Goal: Task Accomplishment & Management: Use online tool/utility

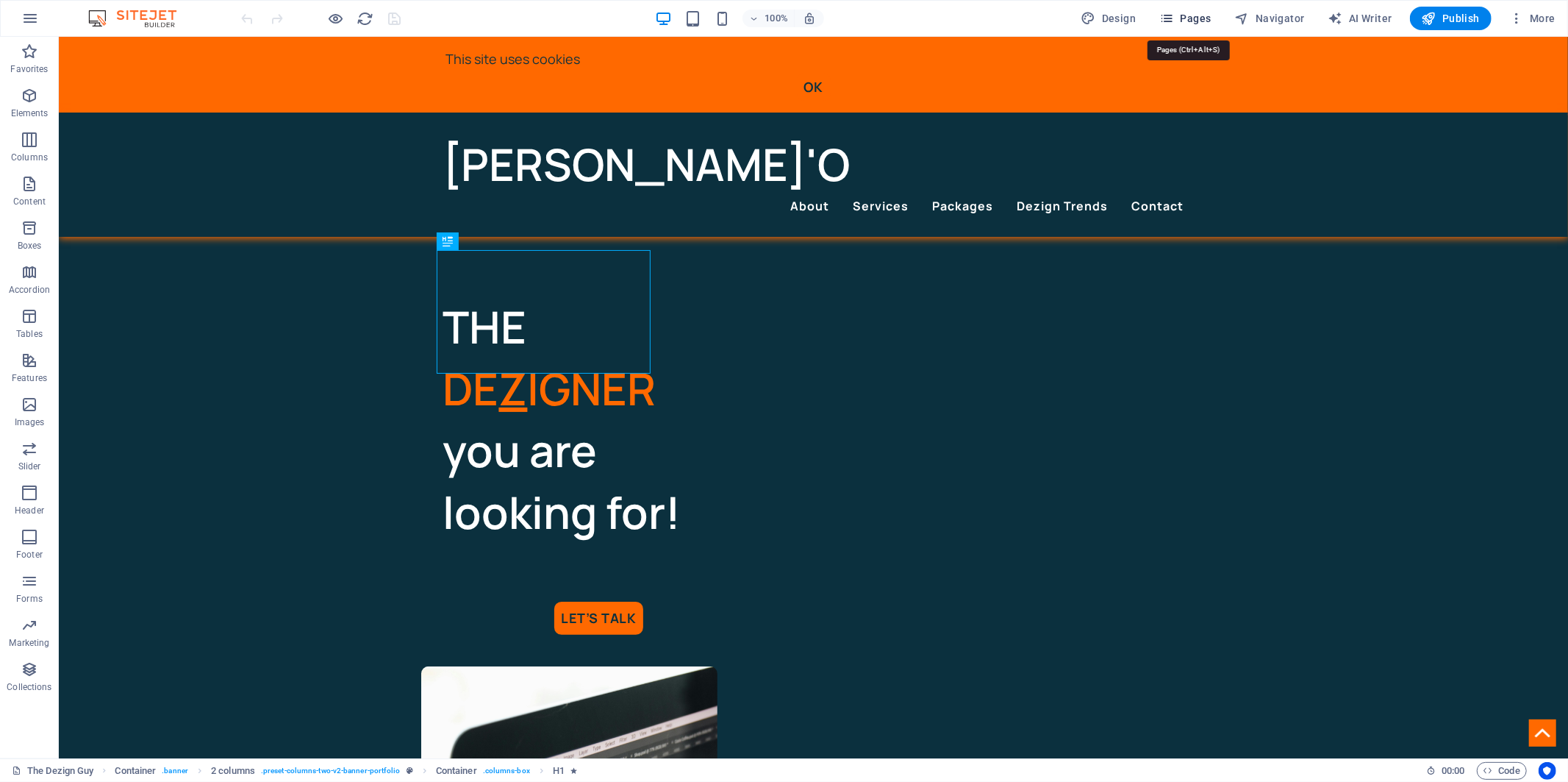
click at [1215, 23] on button "Pages" at bounding box center [1185, 18] width 63 height 23
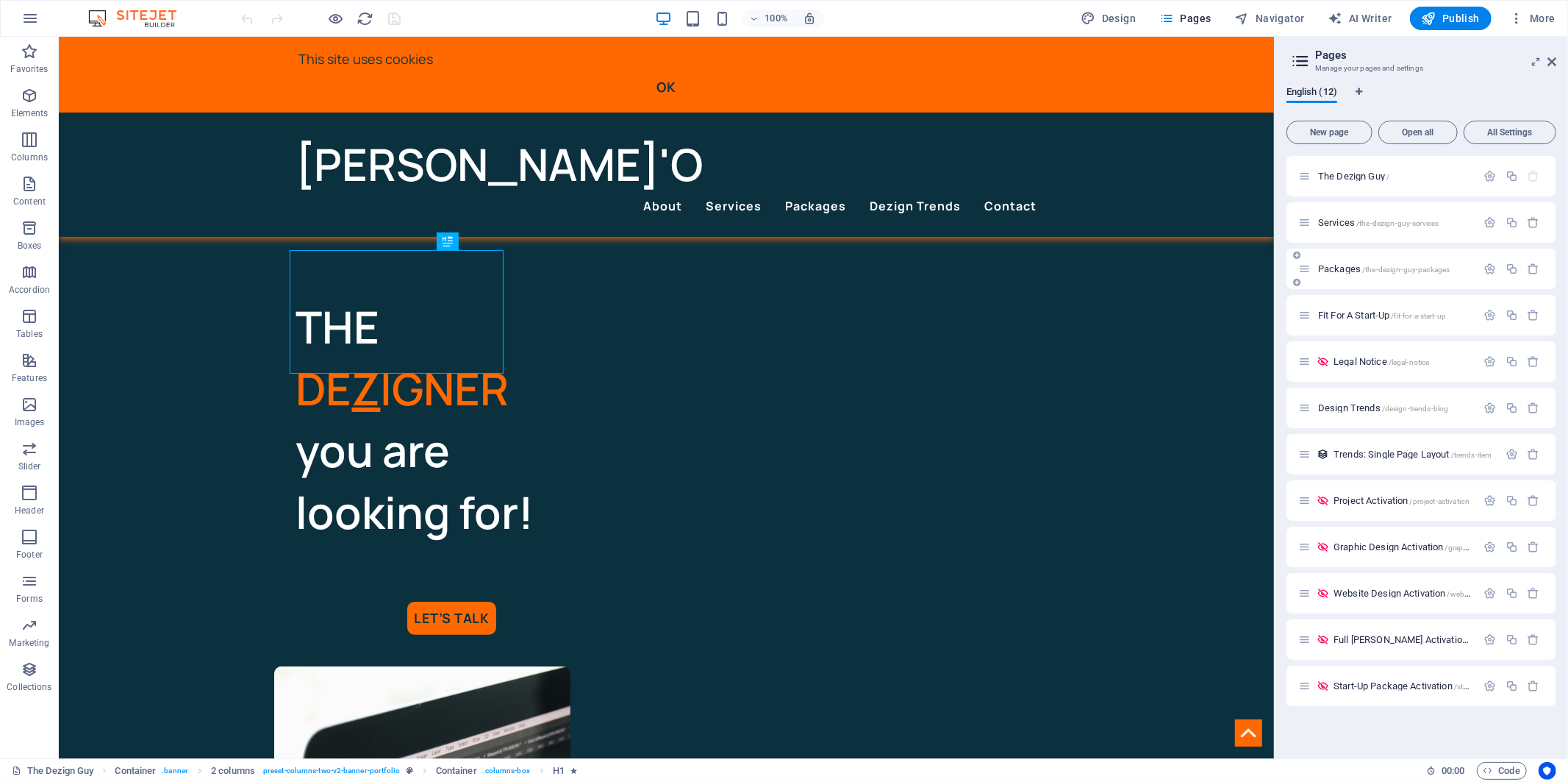
click at [1339, 268] on span "Packages /the-dezign-guy-packages" at bounding box center [1384, 268] width 132 height 11
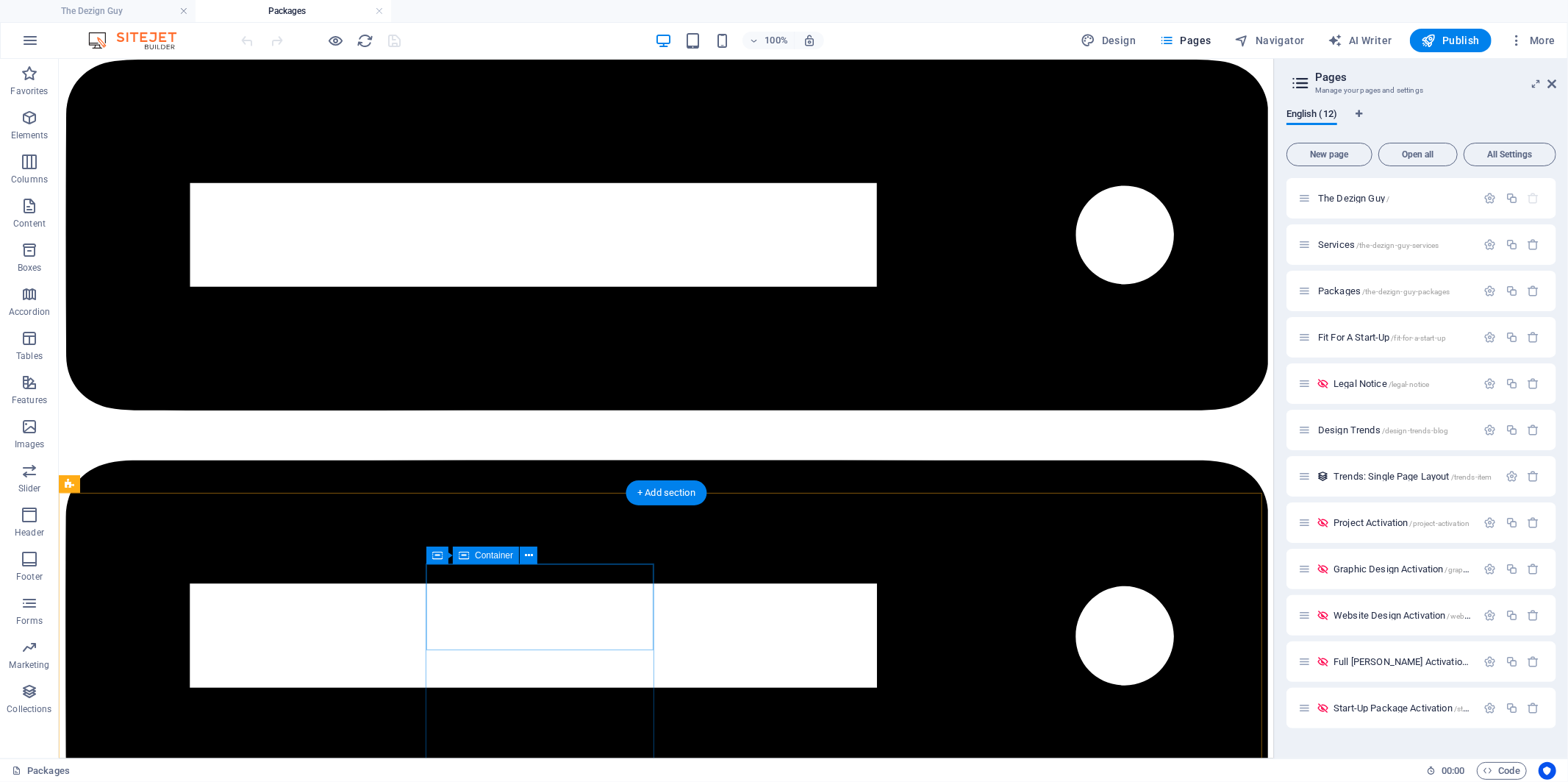
scroll to position [5230, 0]
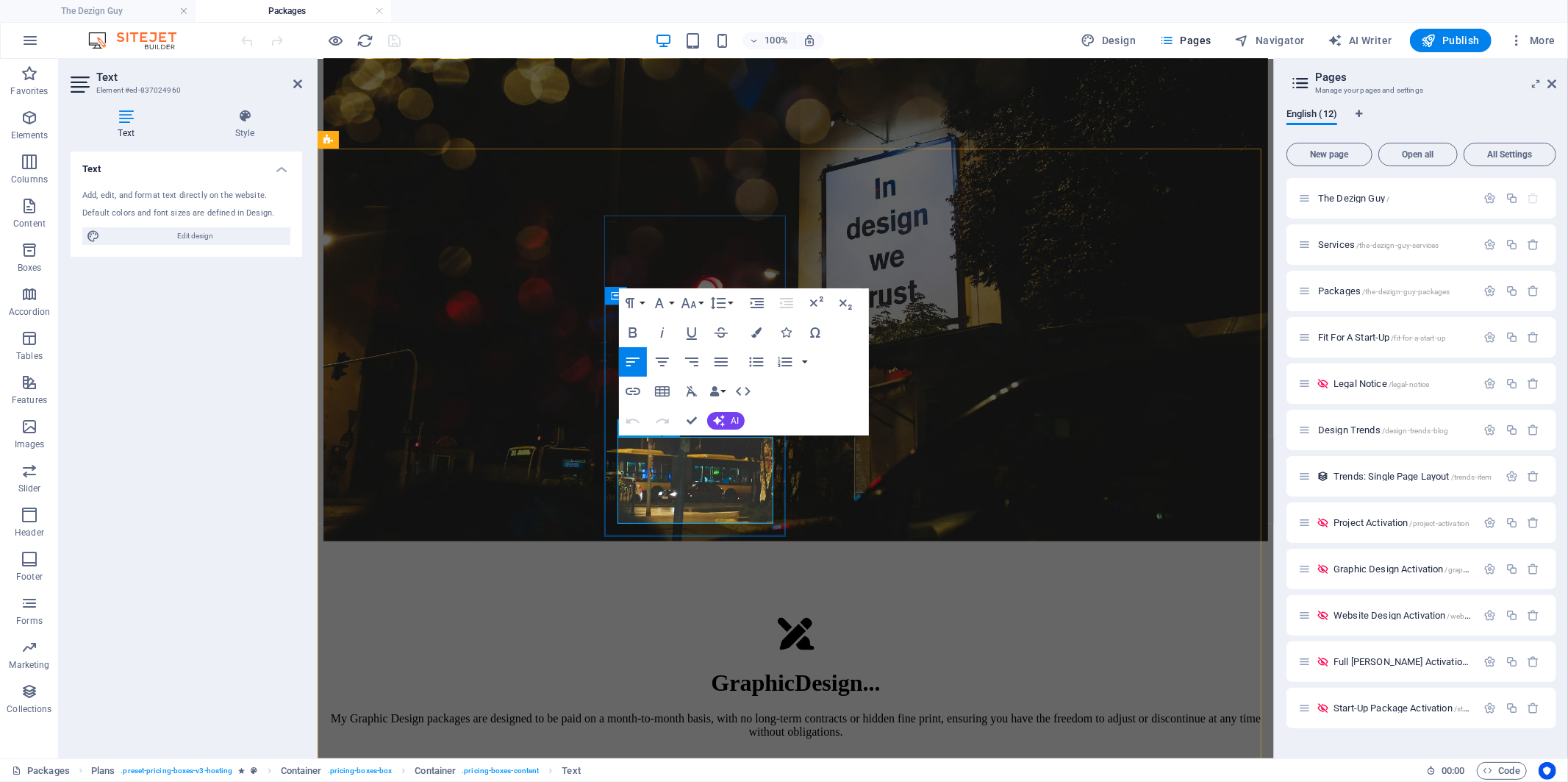
drag, startPoint x: 717, startPoint y: 490, endPoint x: 719, endPoint y: 471, distance: 19.1
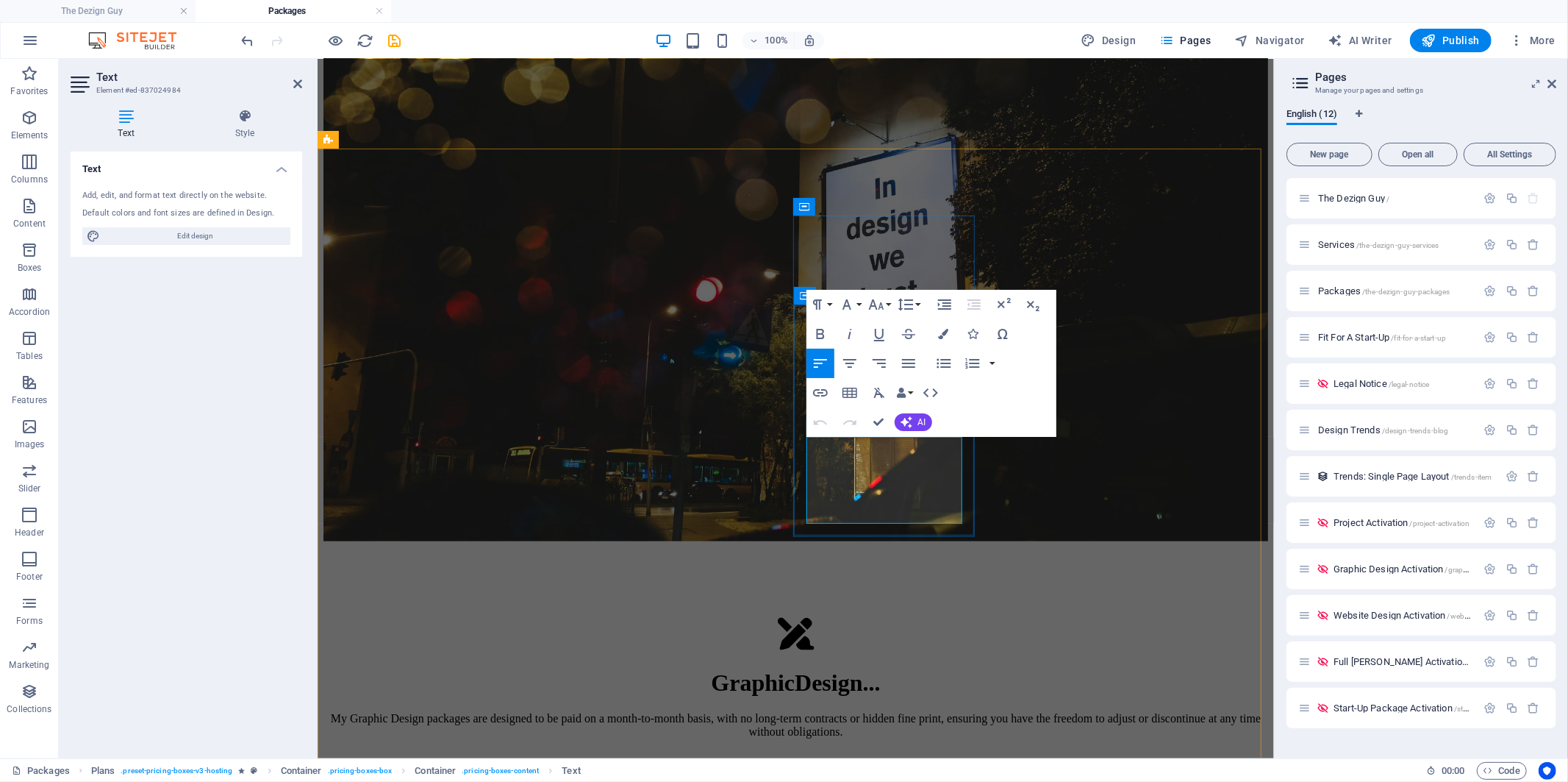
drag, startPoint x: 910, startPoint y: 490, endPoint x: 909, endPoint y: 465, distance: 25.0
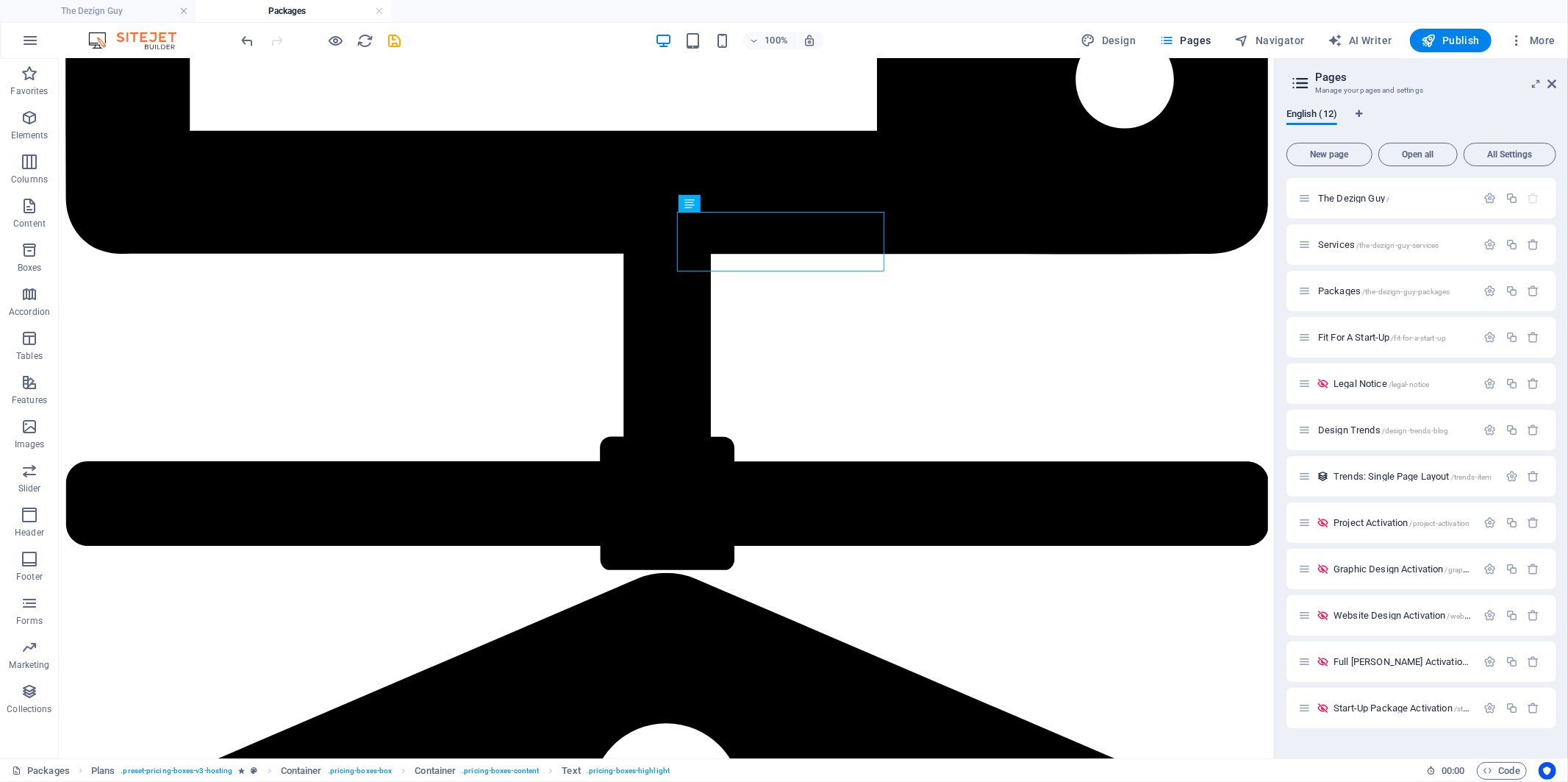
scroll to position [5638, 0]
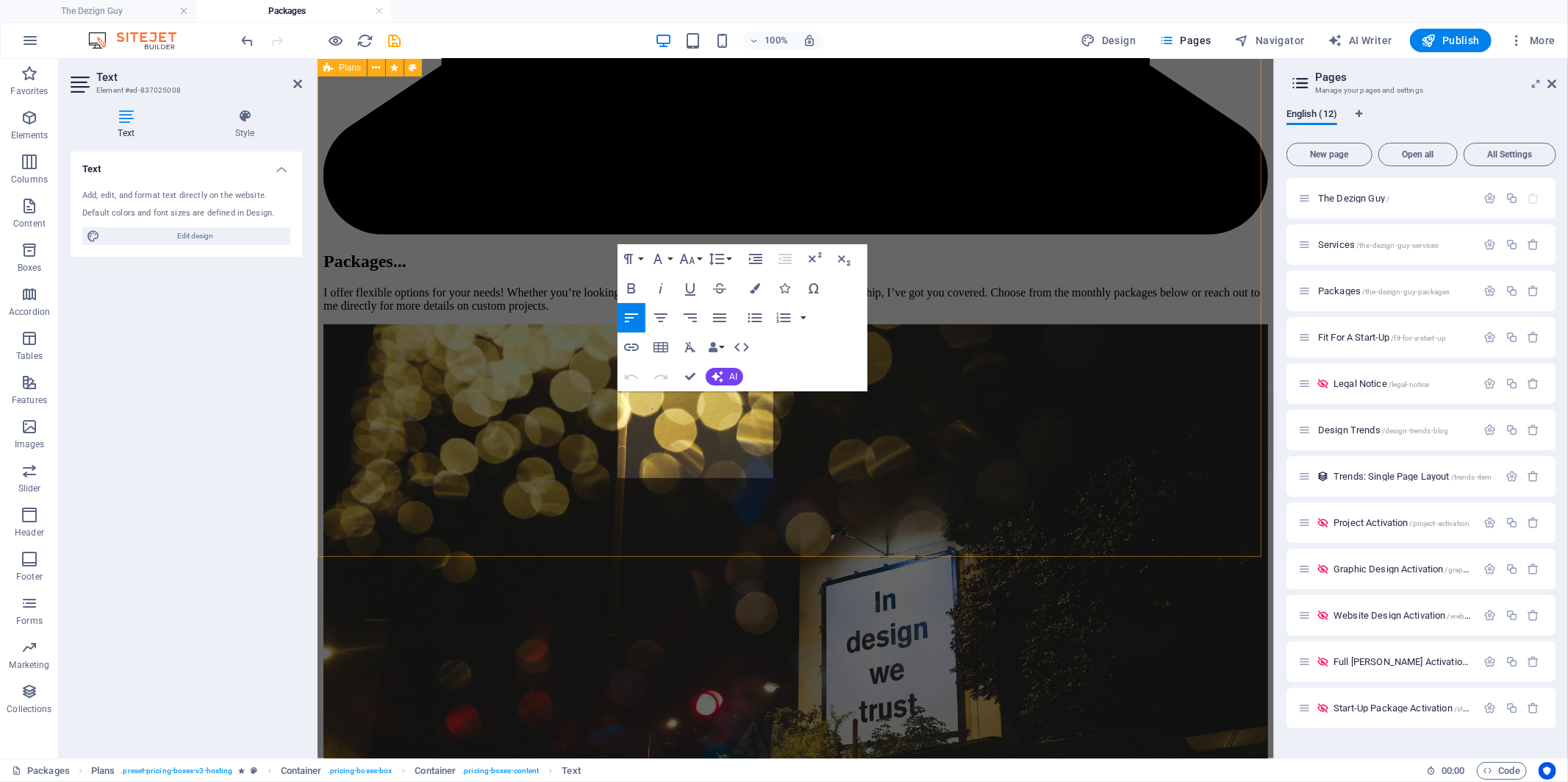
scroll to position [6461, 0]
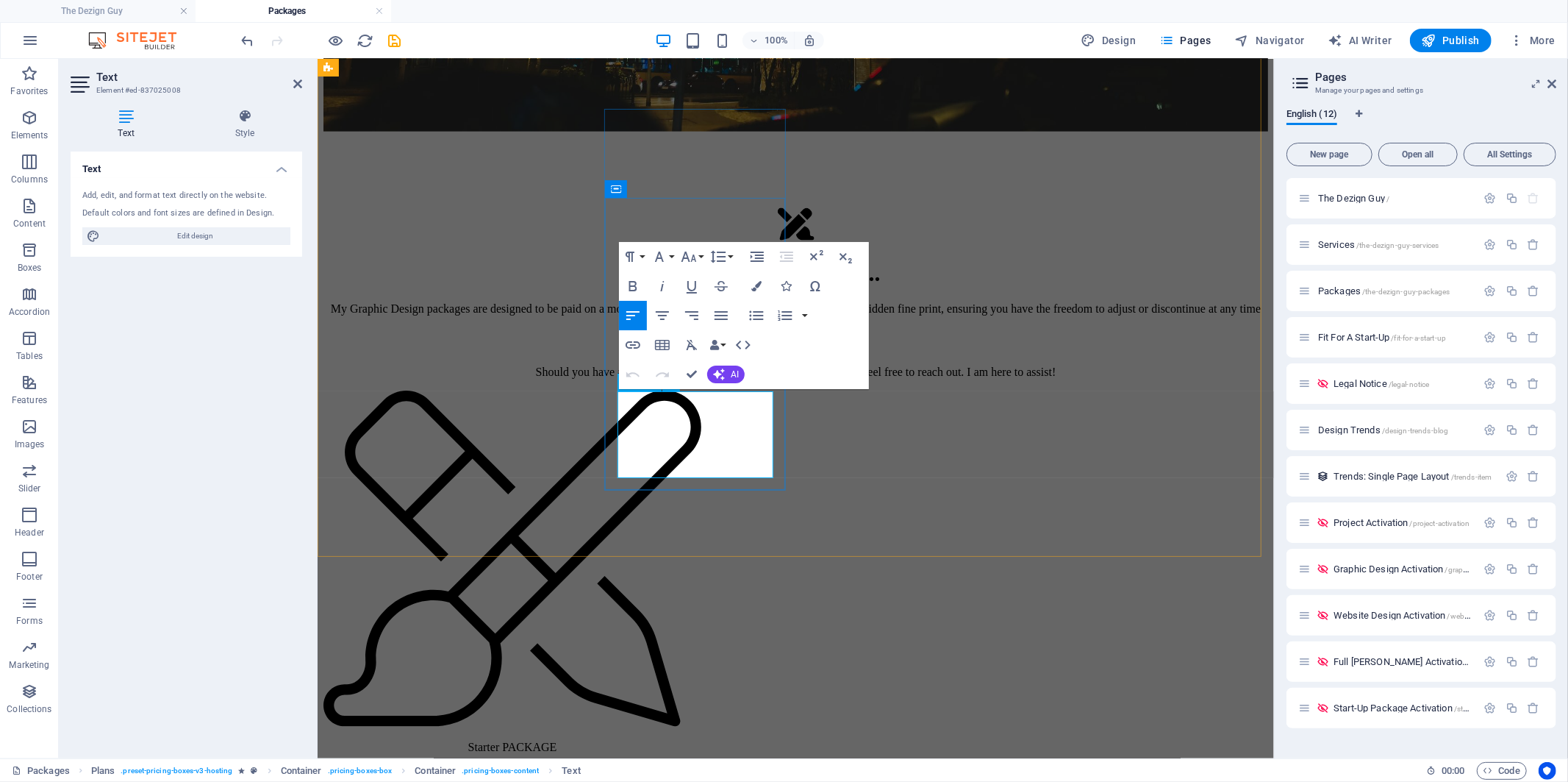
drag, startPoint x: 721, startPoint y: 441, endPoint x: 715, endPoint y: 416, distance: 25.7
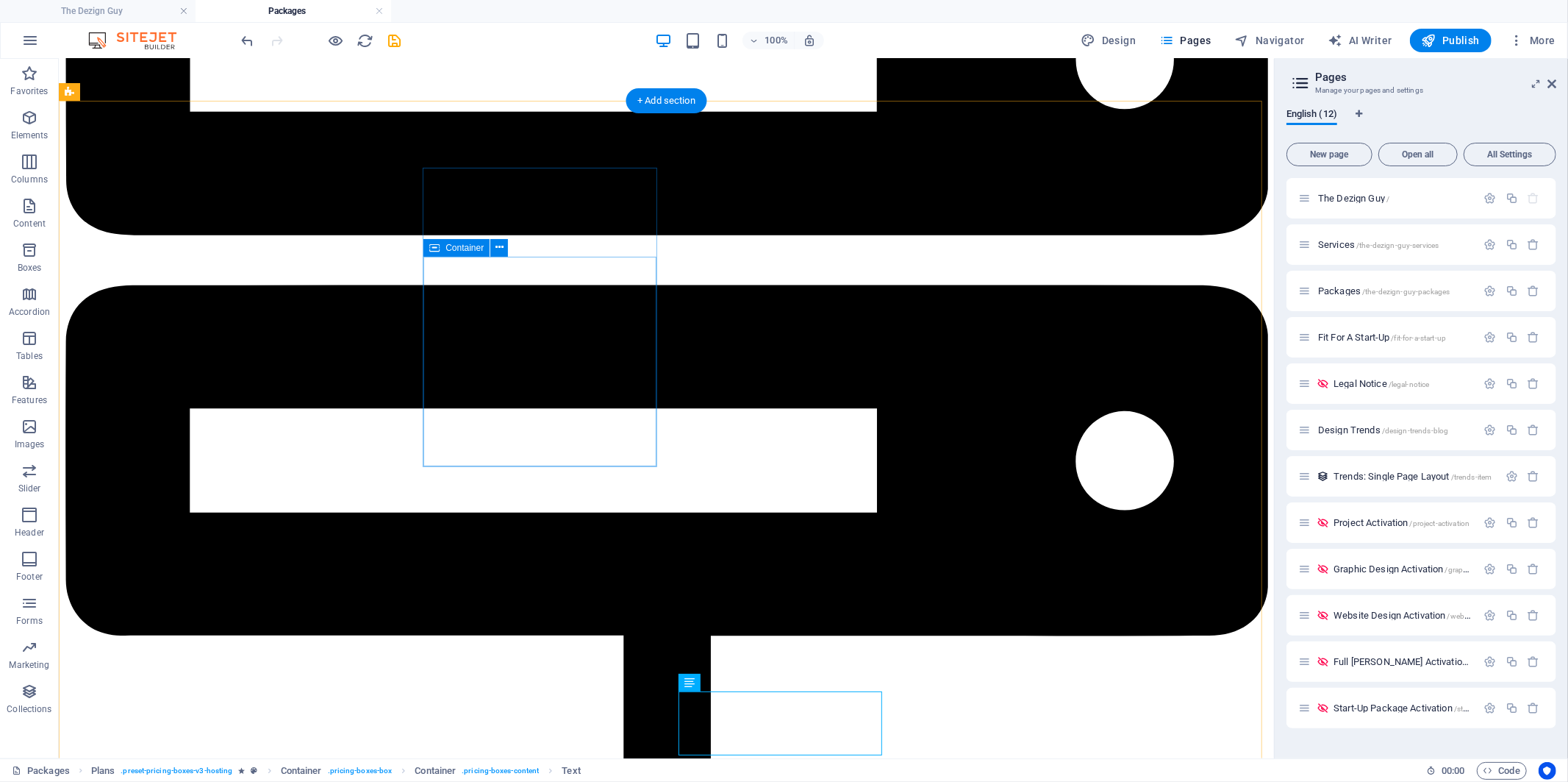
scroll to position [5171, 0]
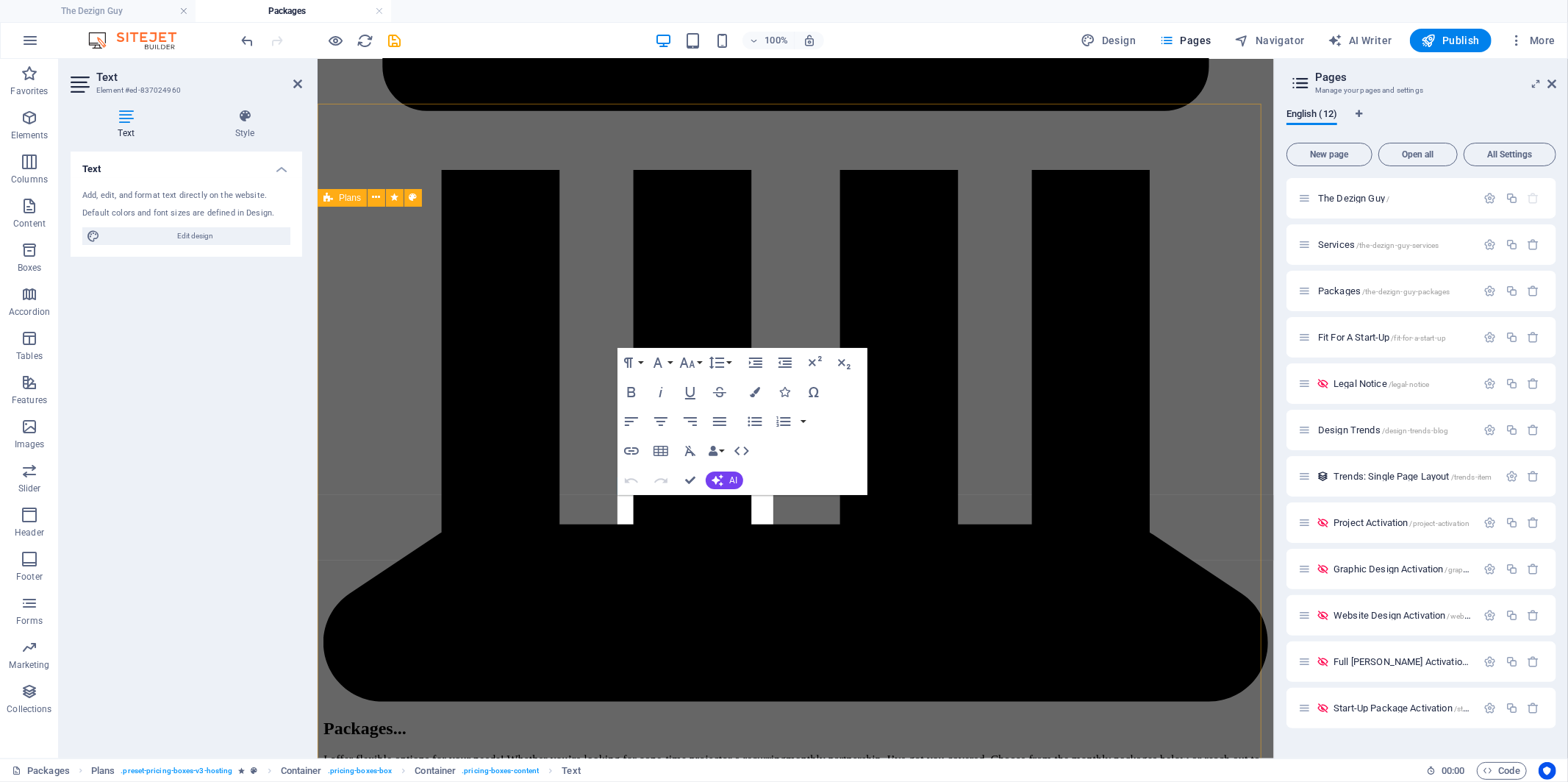
scroll to position [5994, 0]
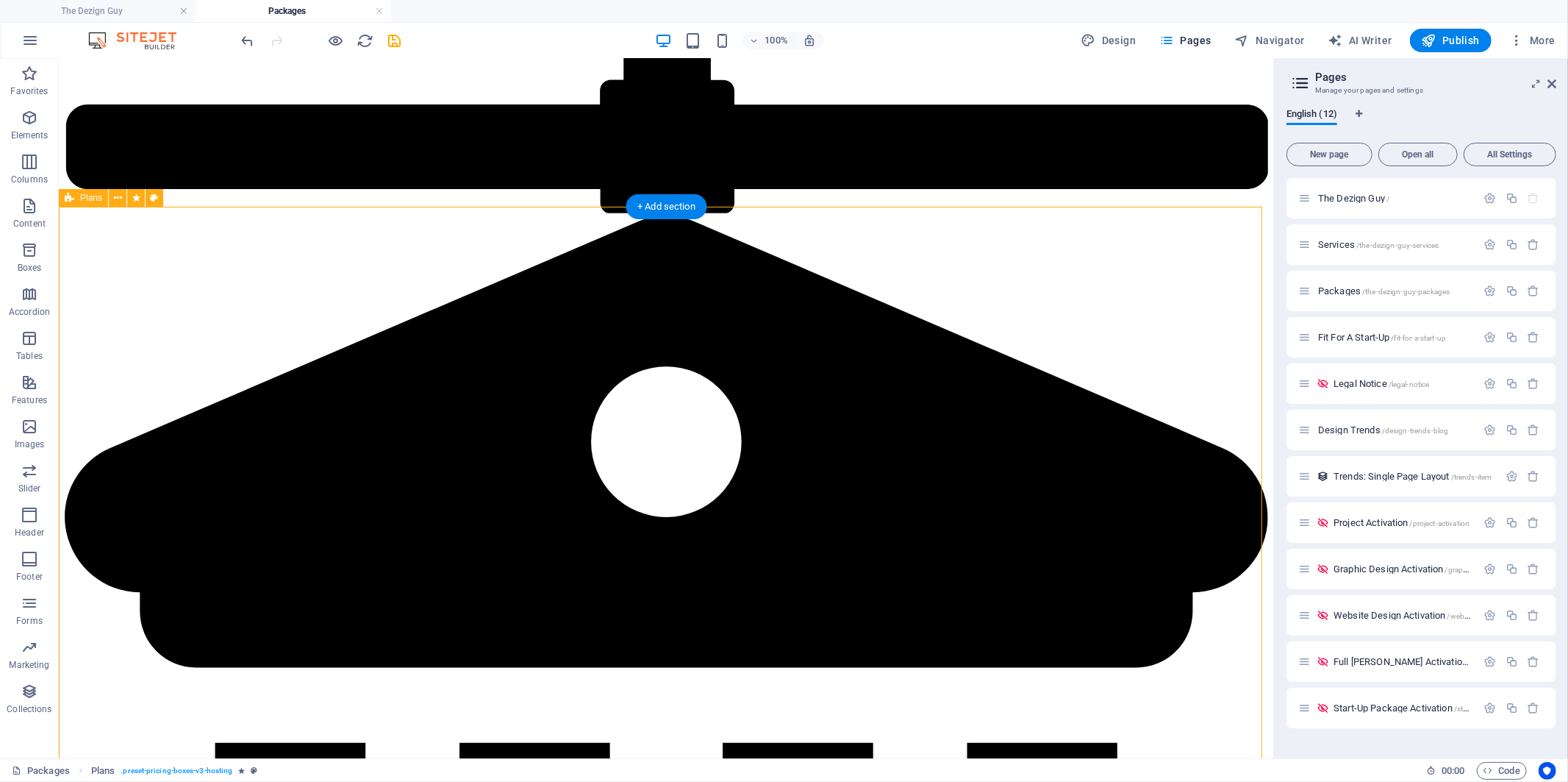
select select "%"
select select "rem"
select select "preset-pricing-boxes-v3-hosting"
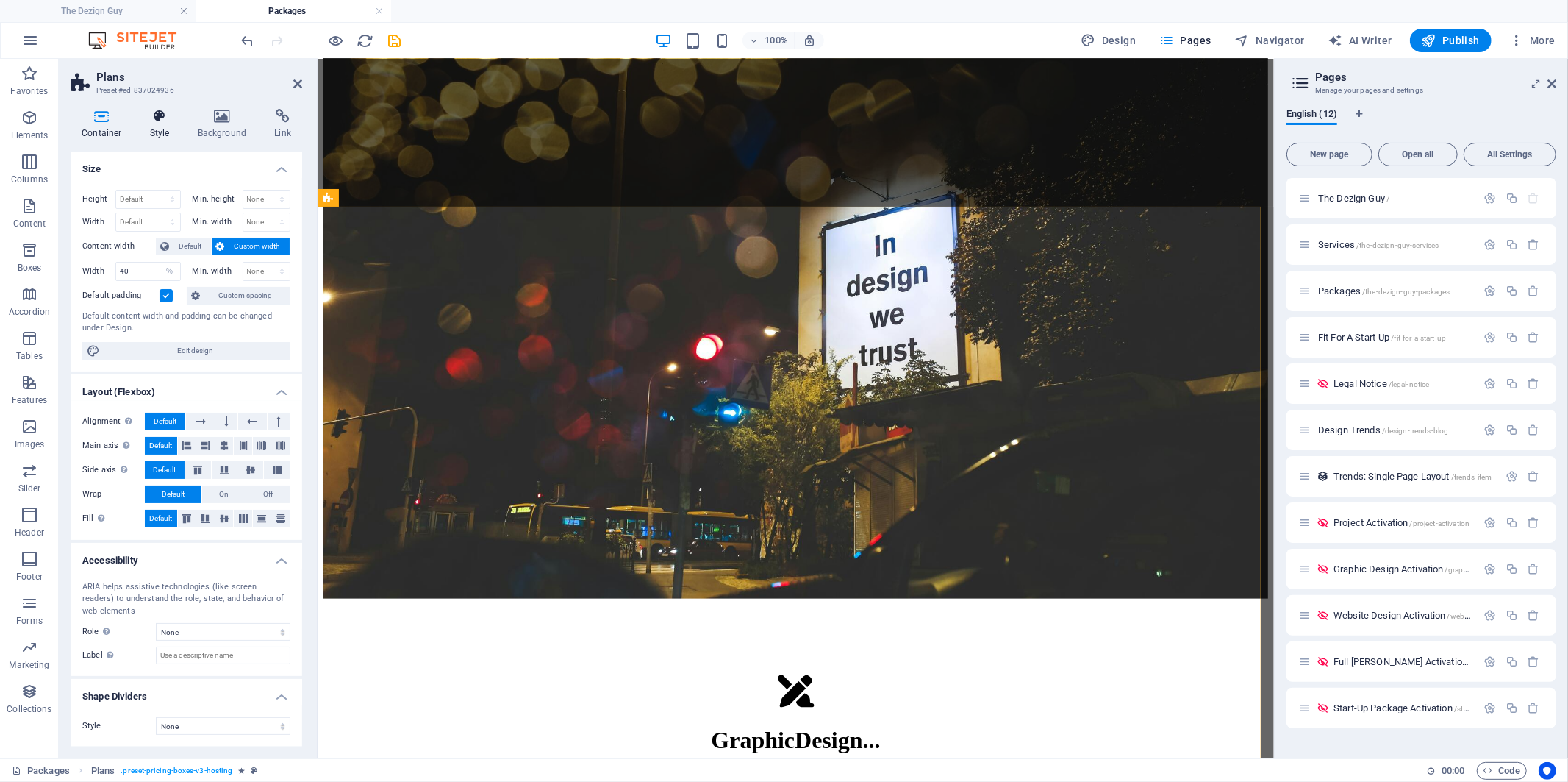
click at [152, 120] on icon at bounding box center [160, 117] width 42 height 15
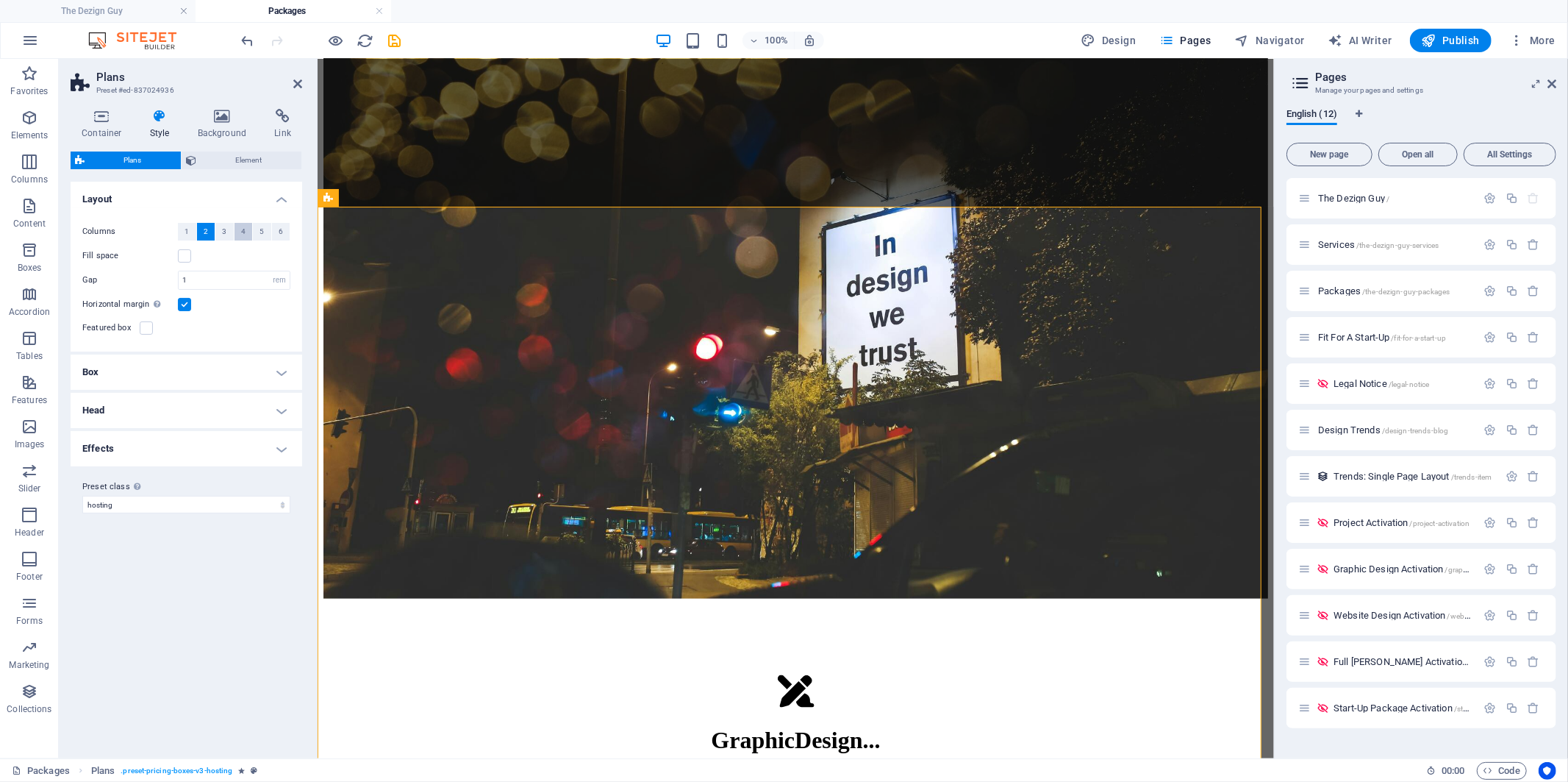
click at [238, 229] on button "4" at bounding box center [244, 231] width 18 height 17
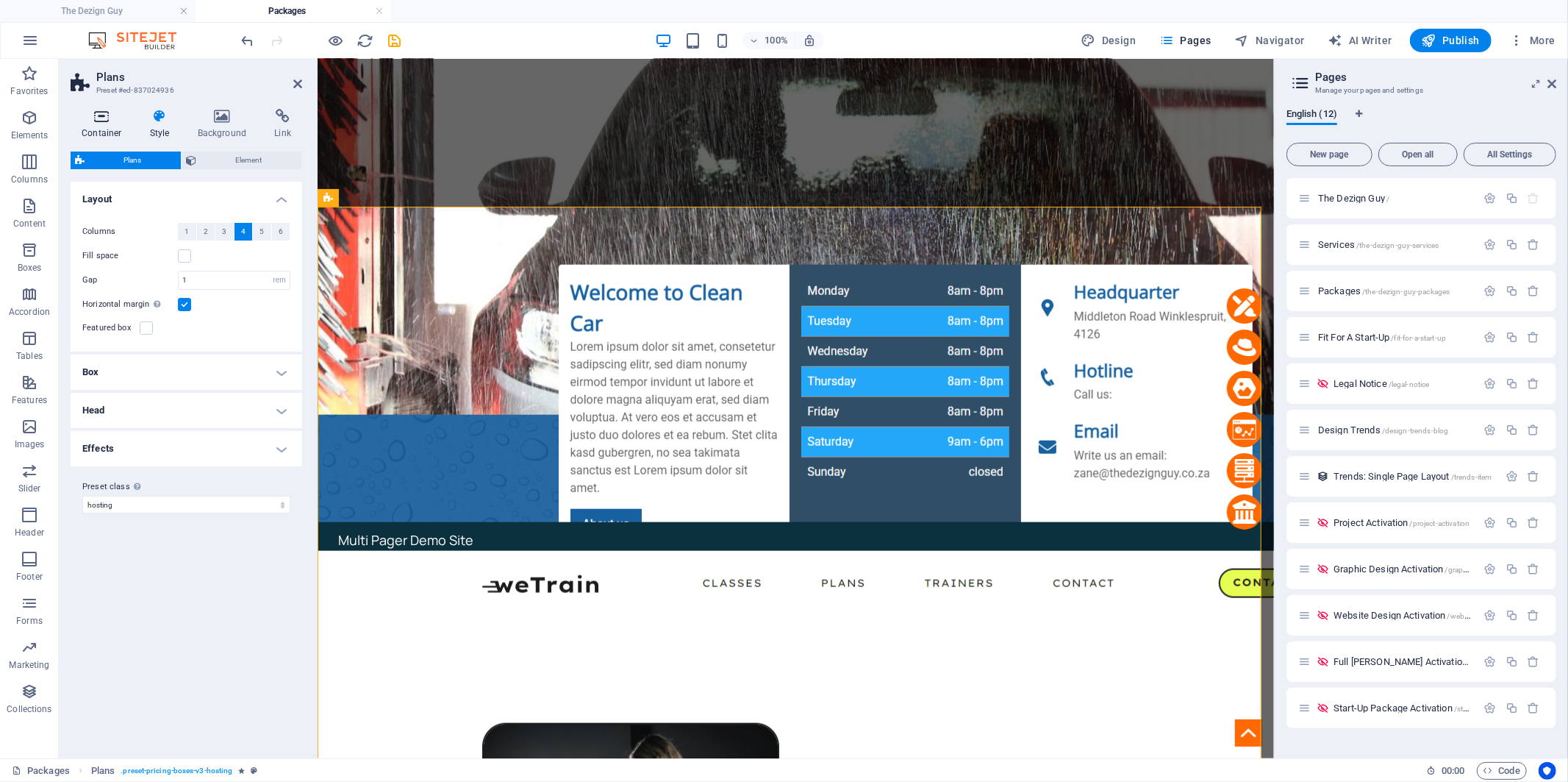
click at [110, 122] on icon at bounding box center [101, 117] width 62 height 15
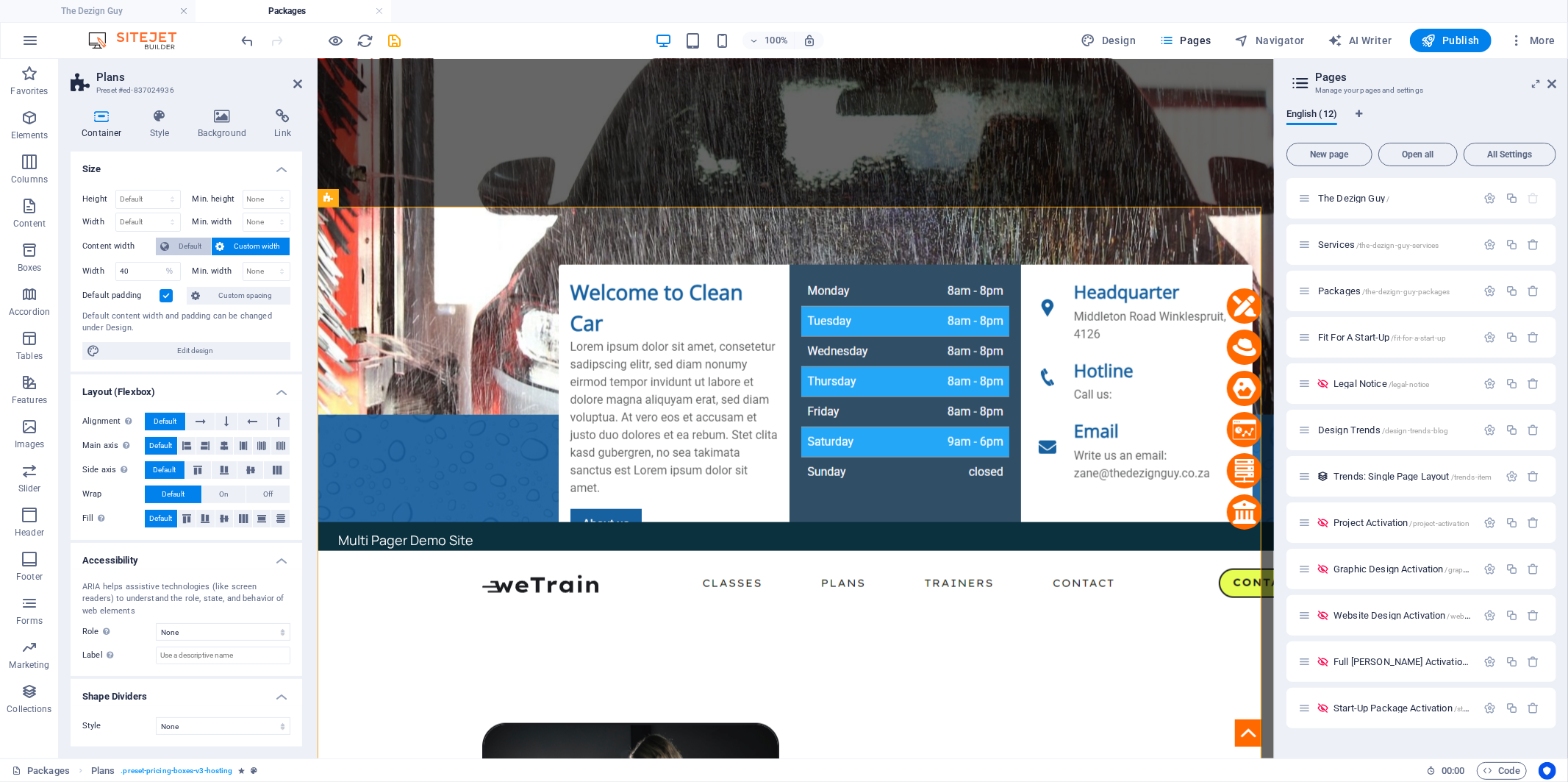
click at [191, 247] on span "Default" at bounding box center [190, 246] width 33 height 17
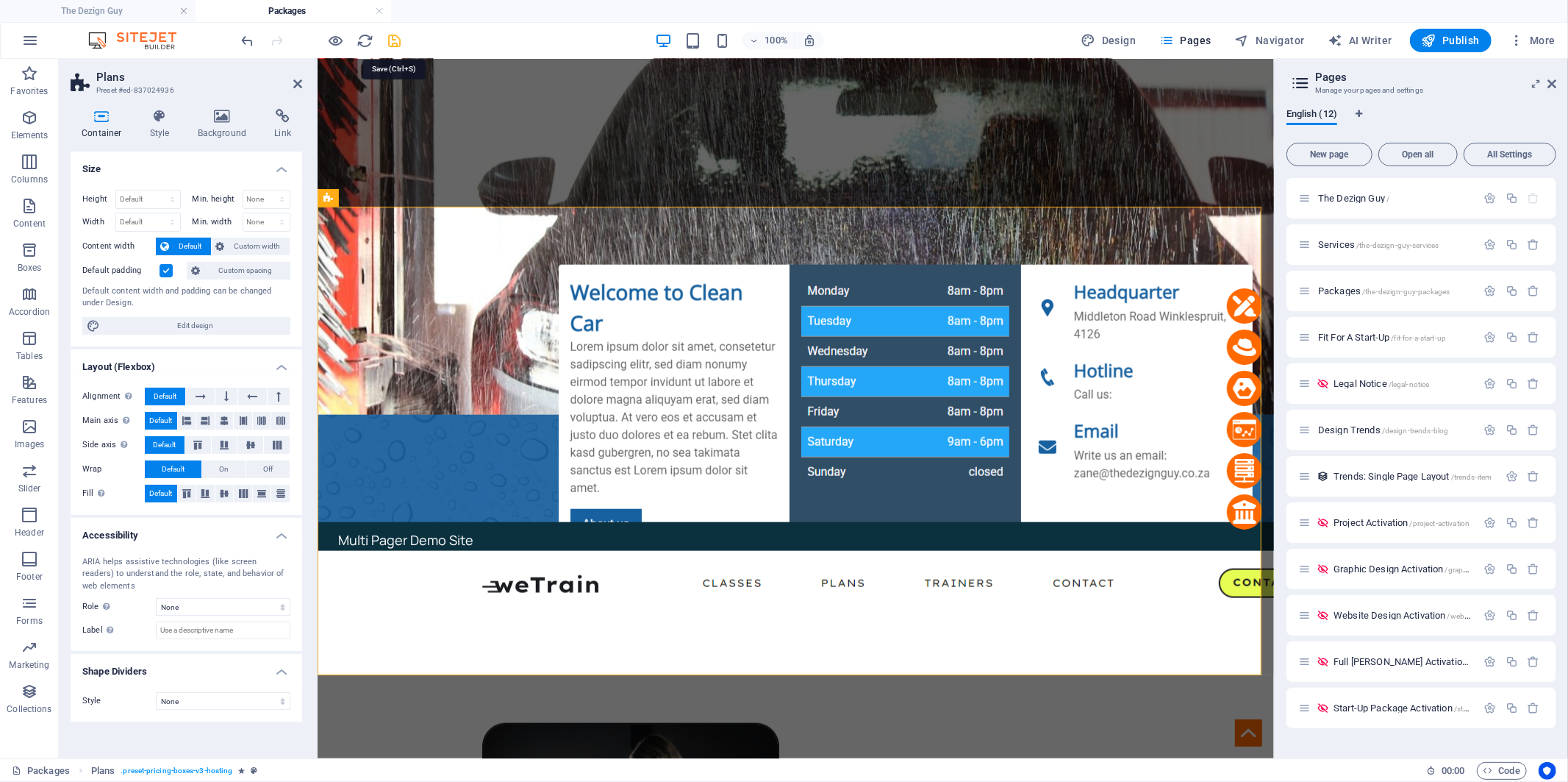
click at [397, 42] on icon "save" at bounding box center [395, 41] width 17 height 17
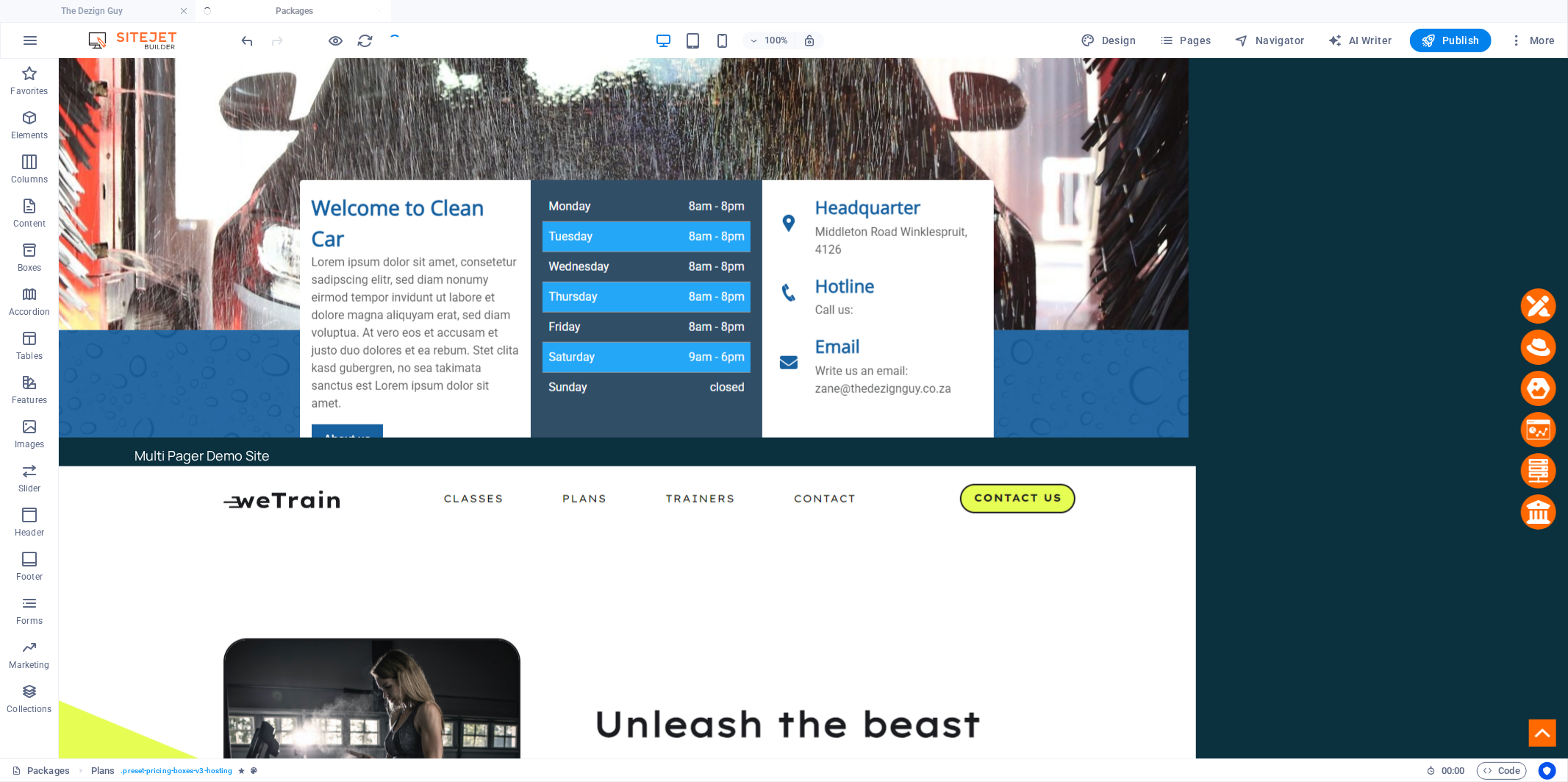
scroll to position [5042, 0]
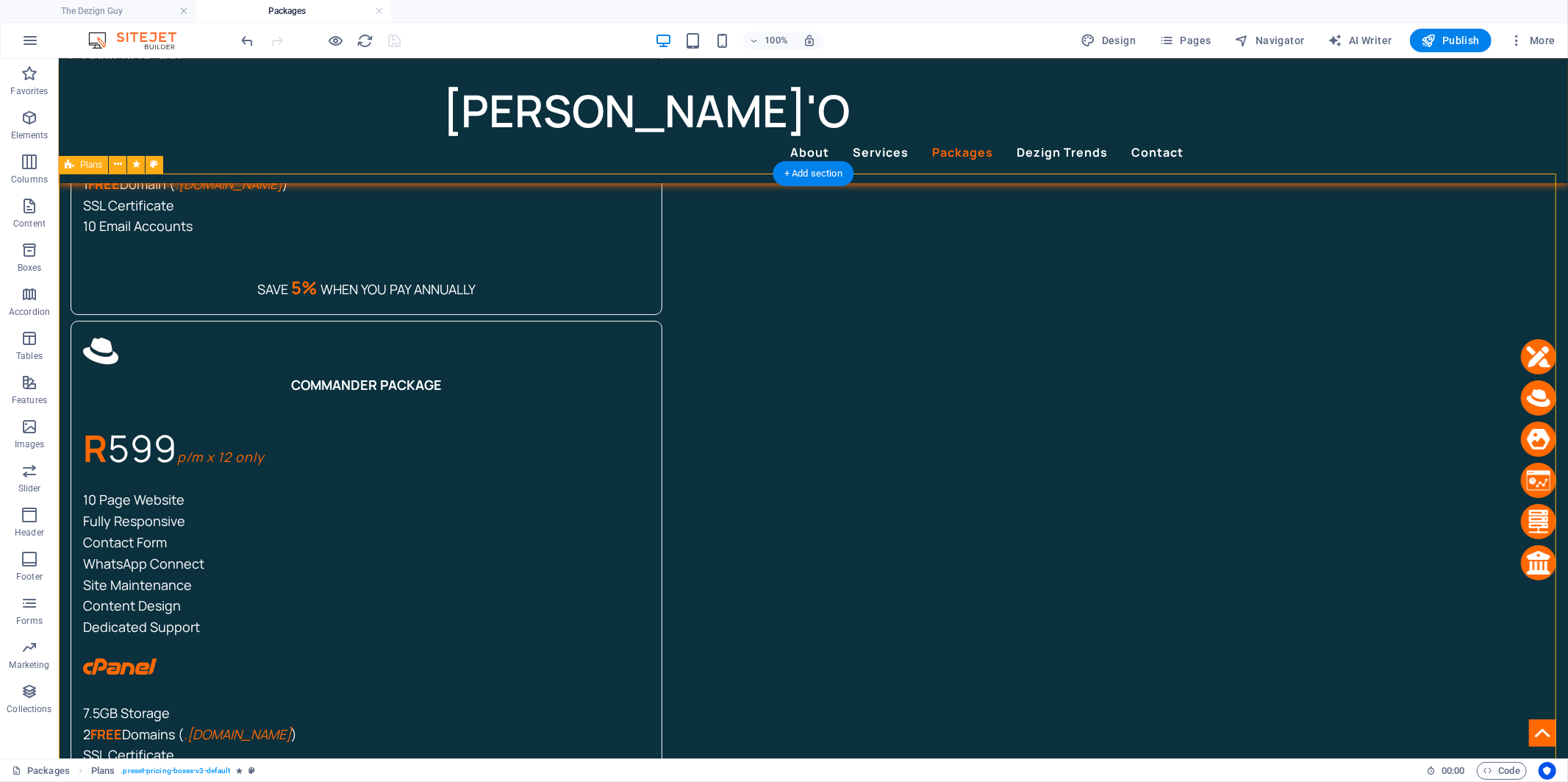
select select "%"
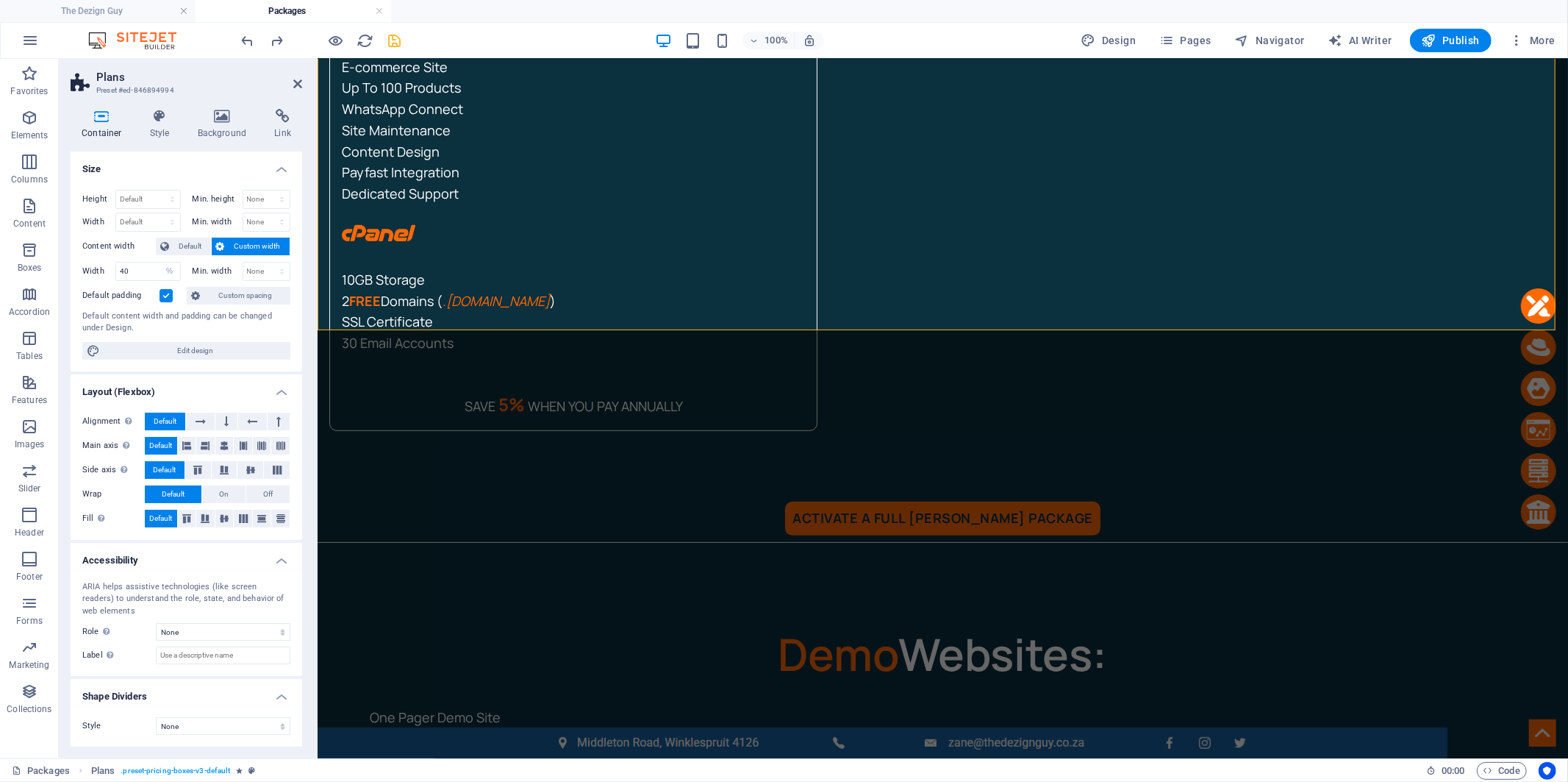
scroll to position [5190, 0]
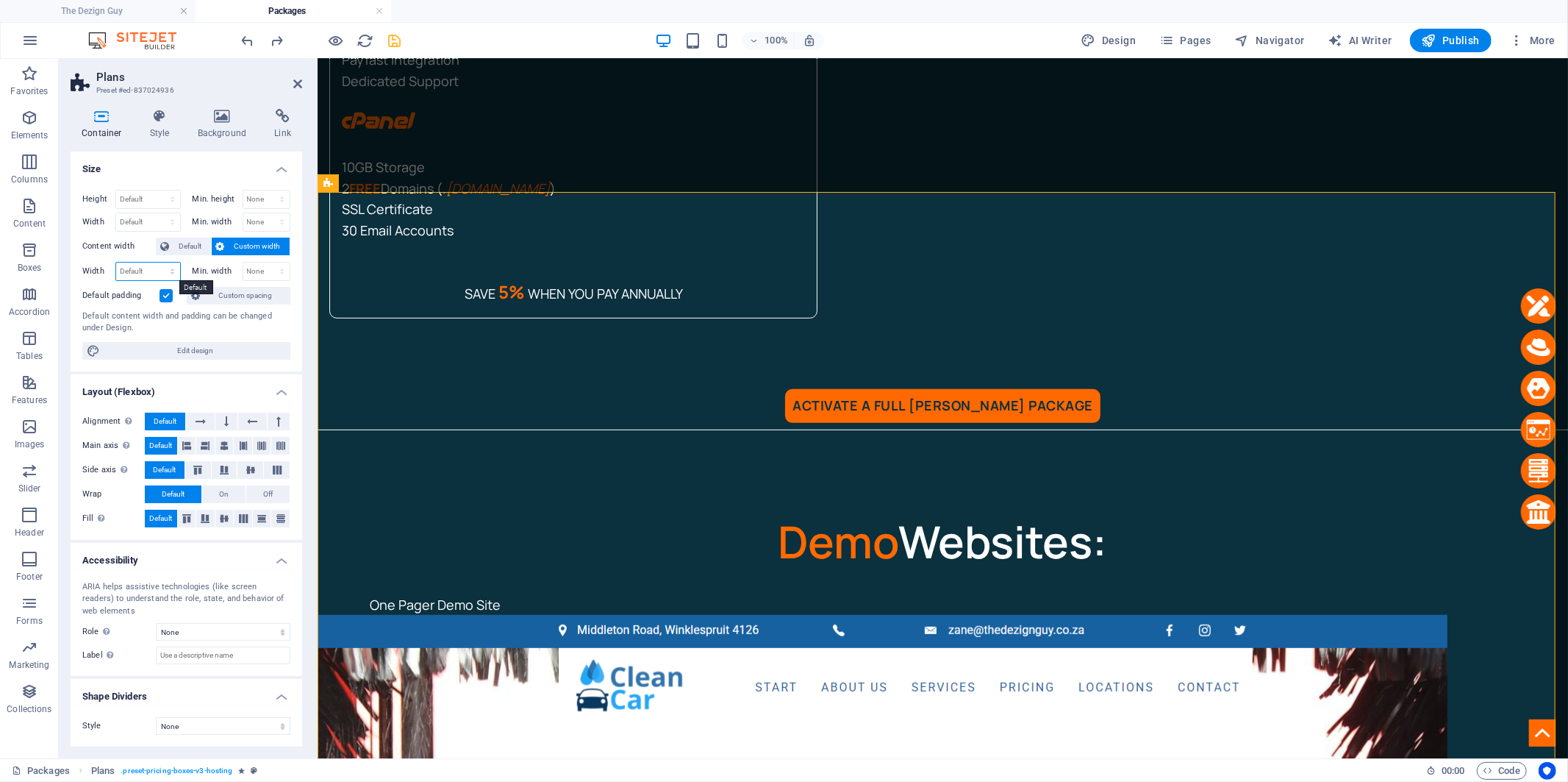
click at [150, 270] on select "Default px rem % em vh vw" at bounding box center [148, 271] width 64 height 17
select select "%"
click at [159, 262] on select "Default px rem % em vh vw" at bounding box center [148, 271] width 64 height 17
type input "40"
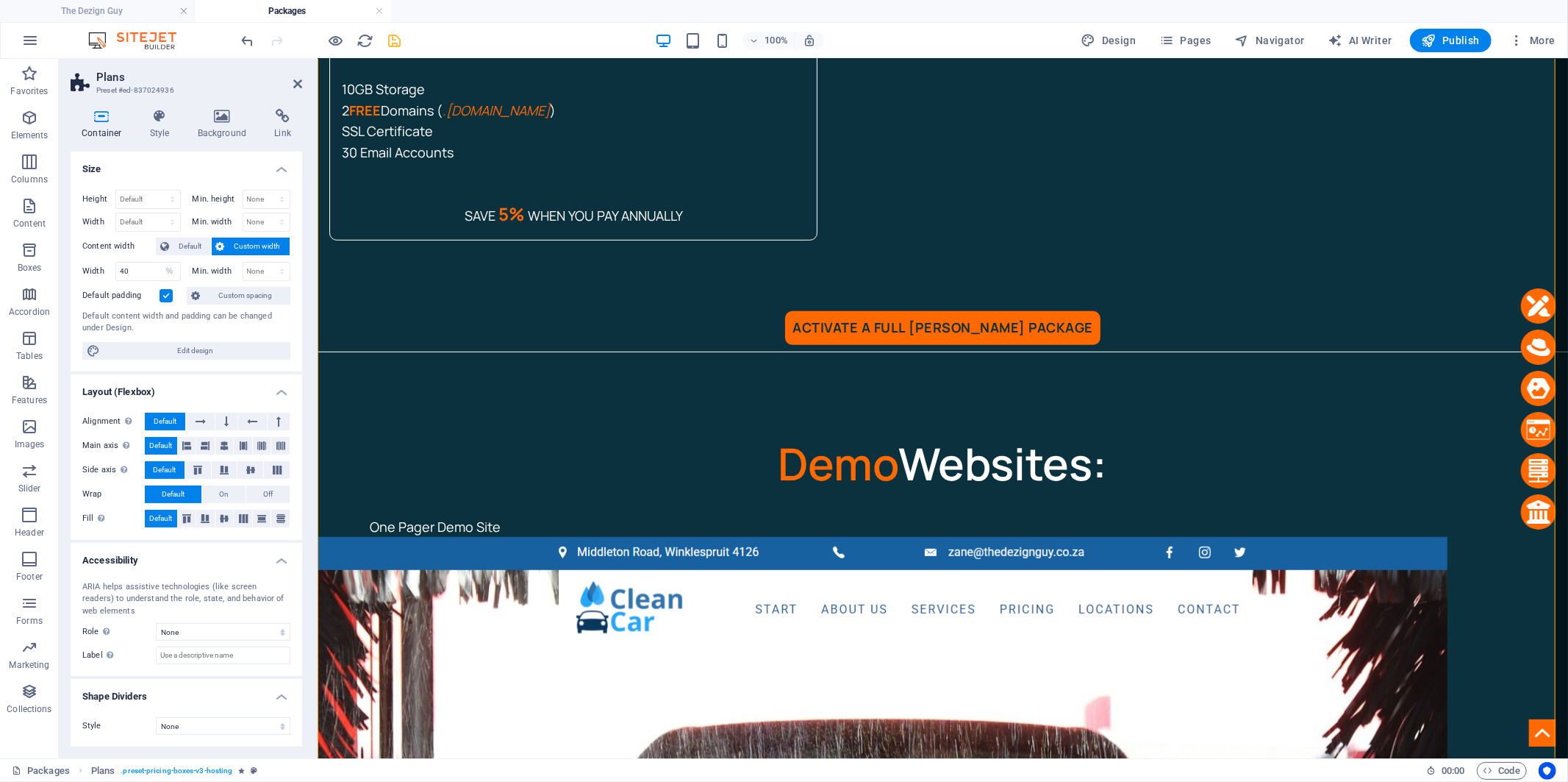
scroll to position [5354, 0]
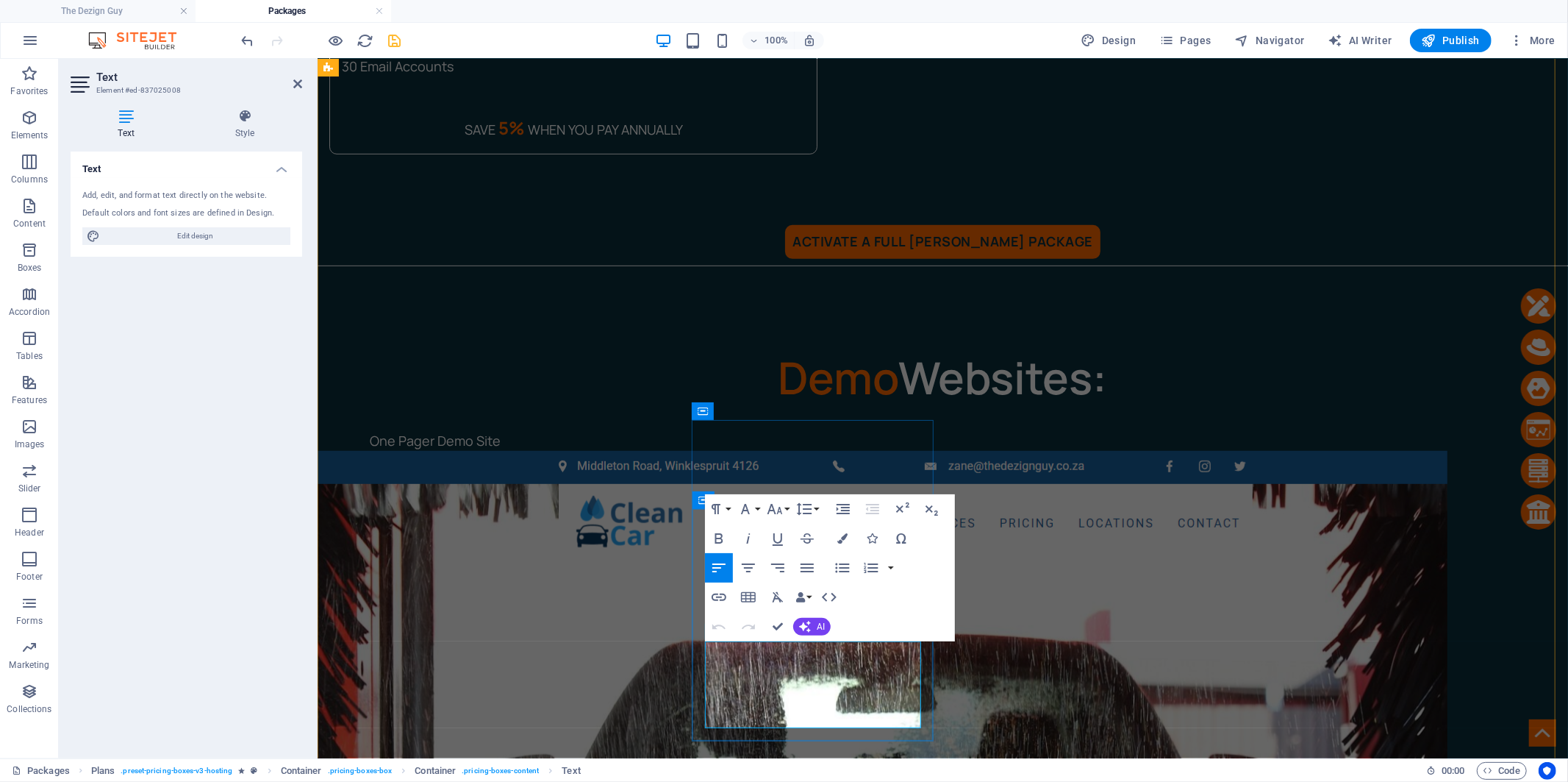
drag, startPoint x: 806, startPoint y: 690, endPoint x: 817, endPoint y: 670, distance: 22.8
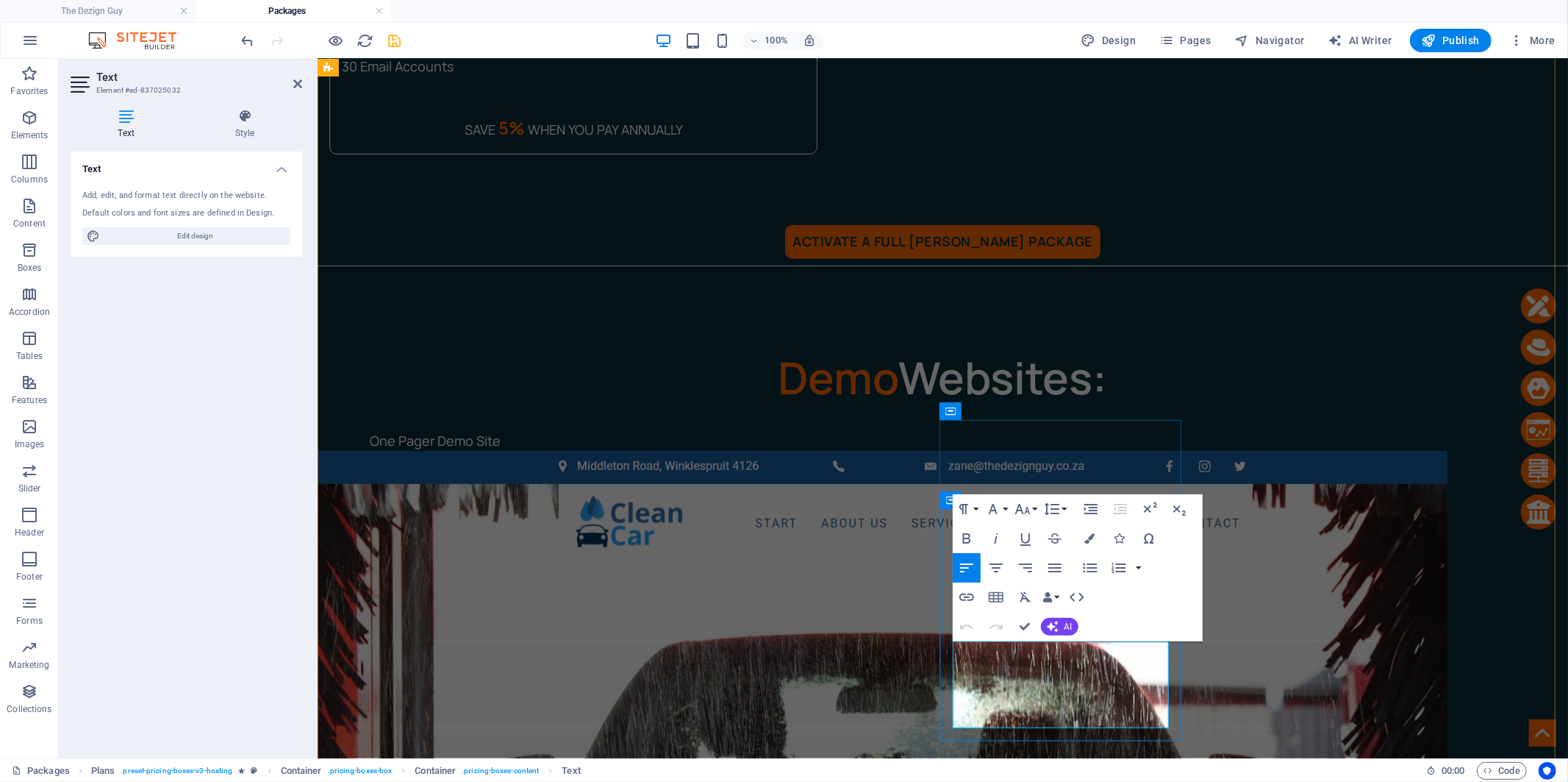
drag, startPoint x: 1055, startPoint y: 693, endPoint x: 1061, endPoint y: 674, distance: 19.9
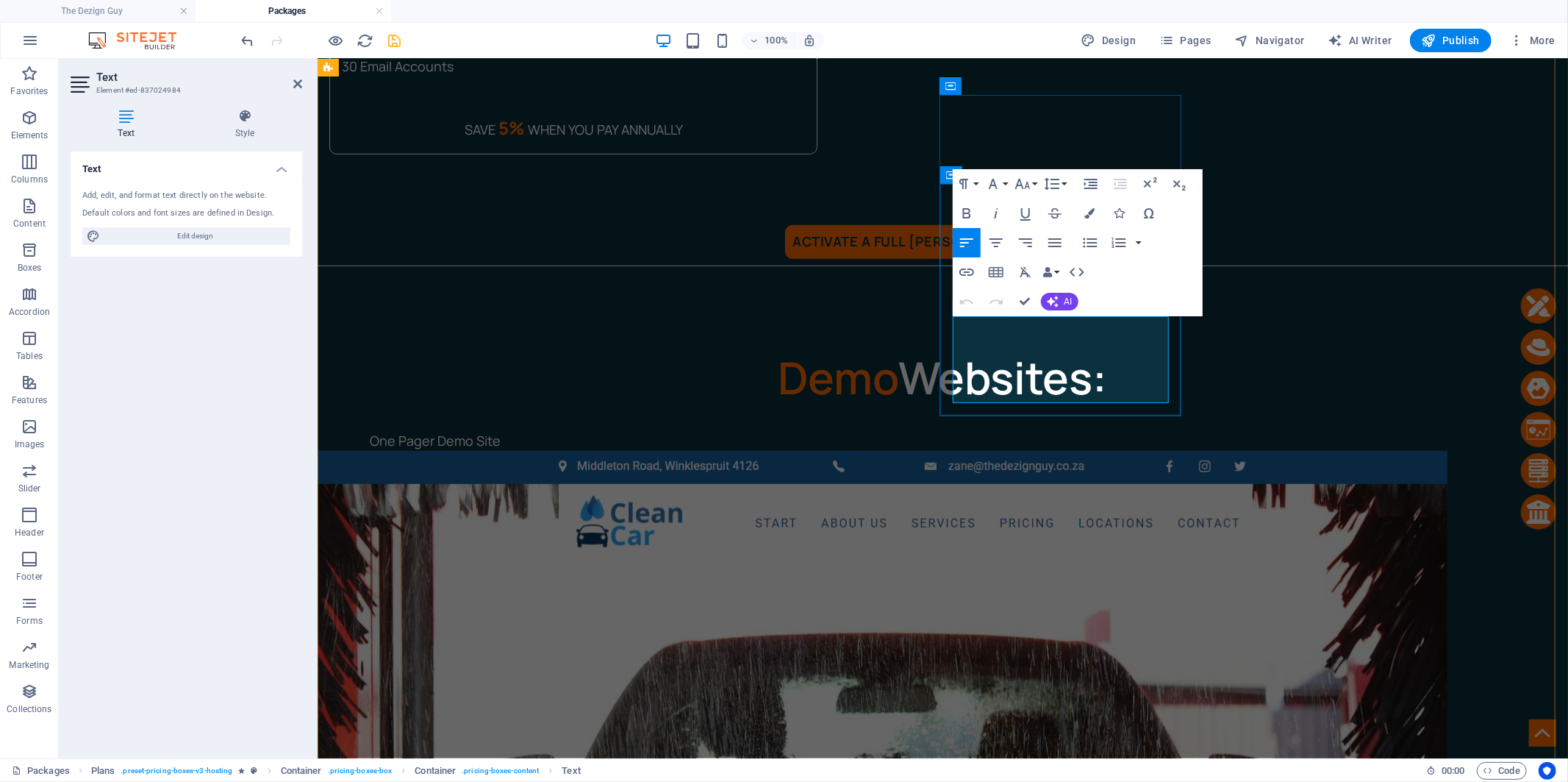
drag, startPoint x: 1052, startPoint y: 368, endPoint x: 1058, endPoint y: 342, distance: 26.7
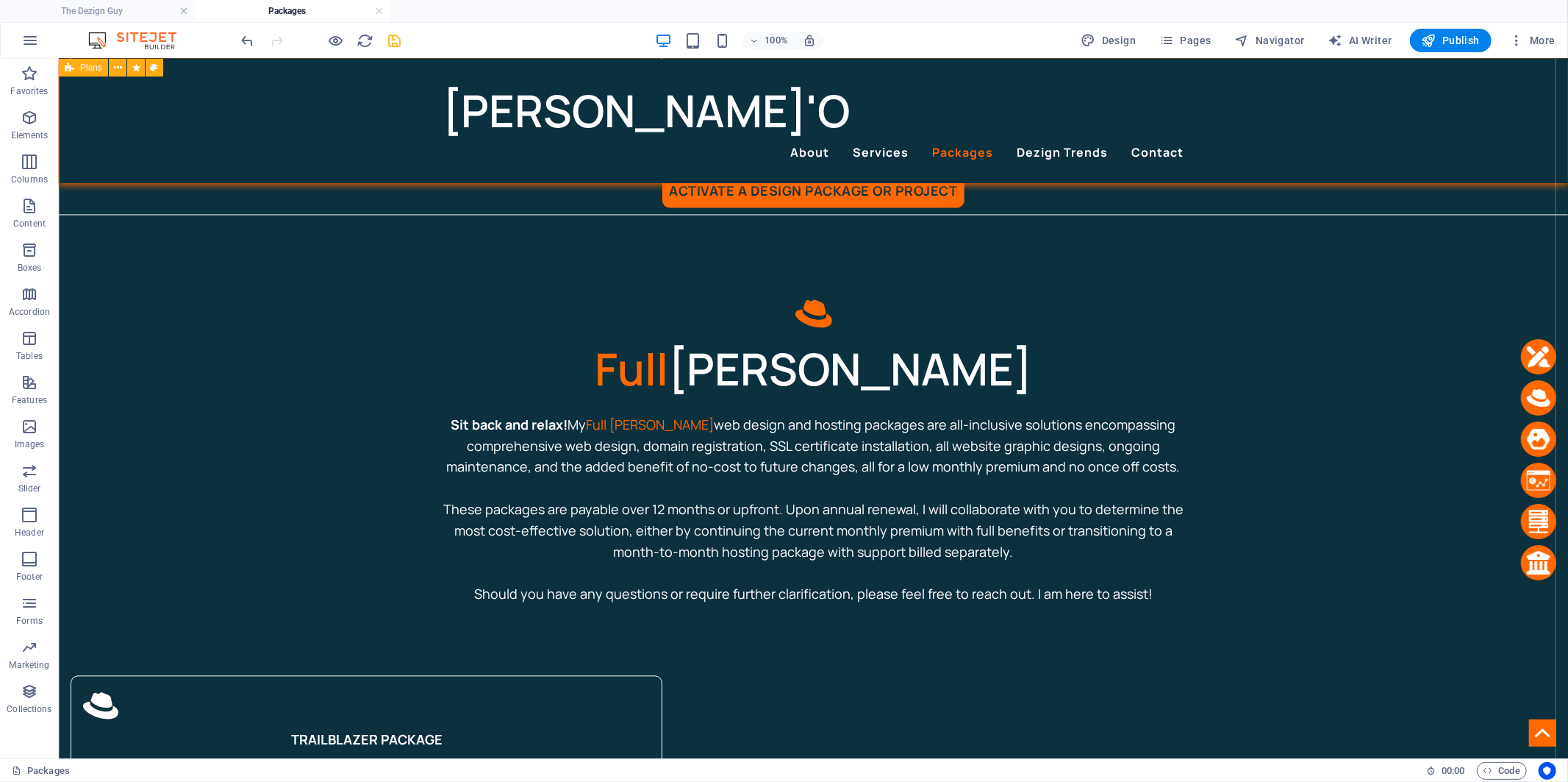
scroll to position [2442, 0]
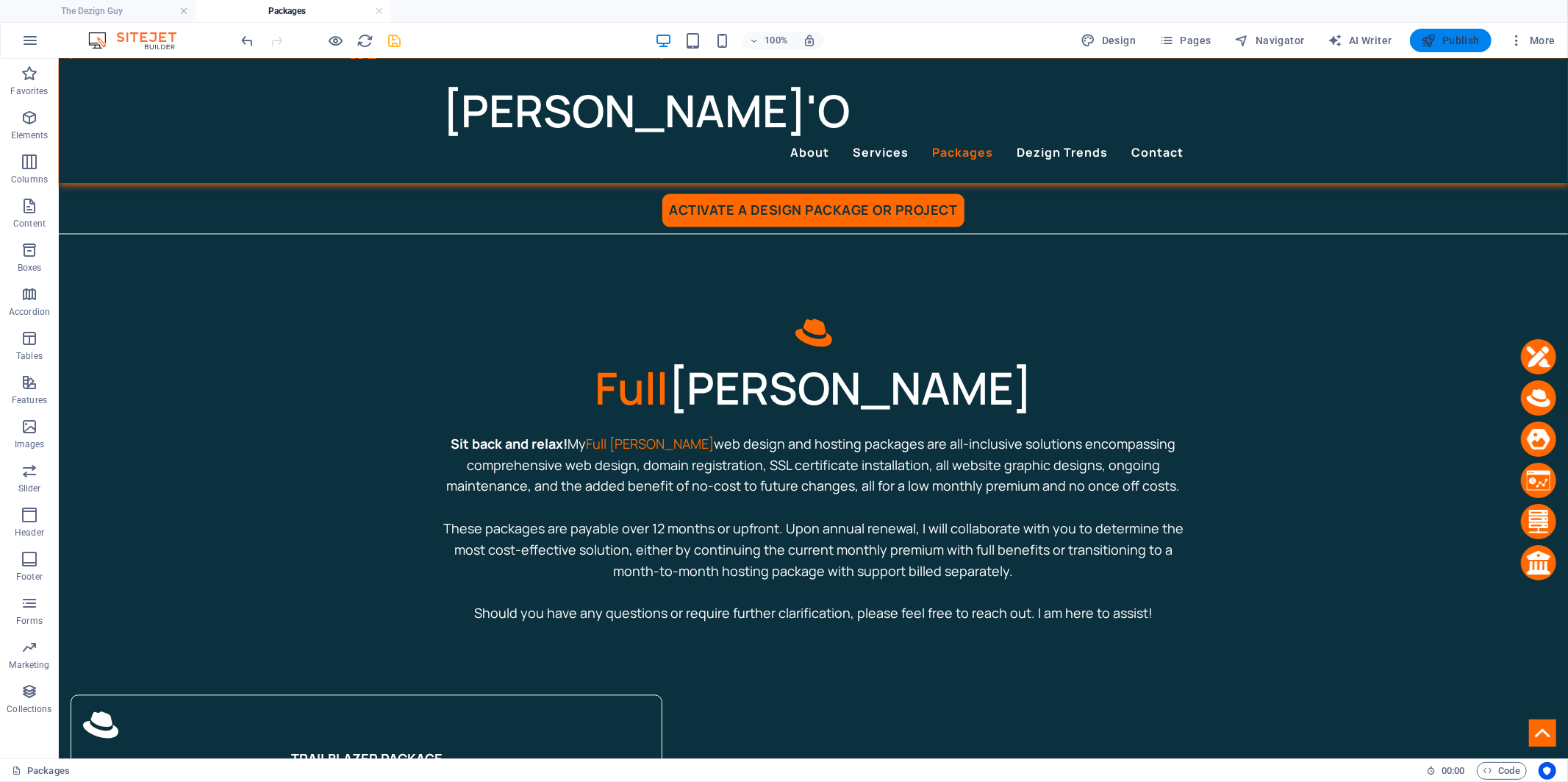
click at [1459, 42] on span "Publish" at bounding box center [1451, 41] width 58 height 15
